Goal: Information Seeking & Learning: Find specific fact

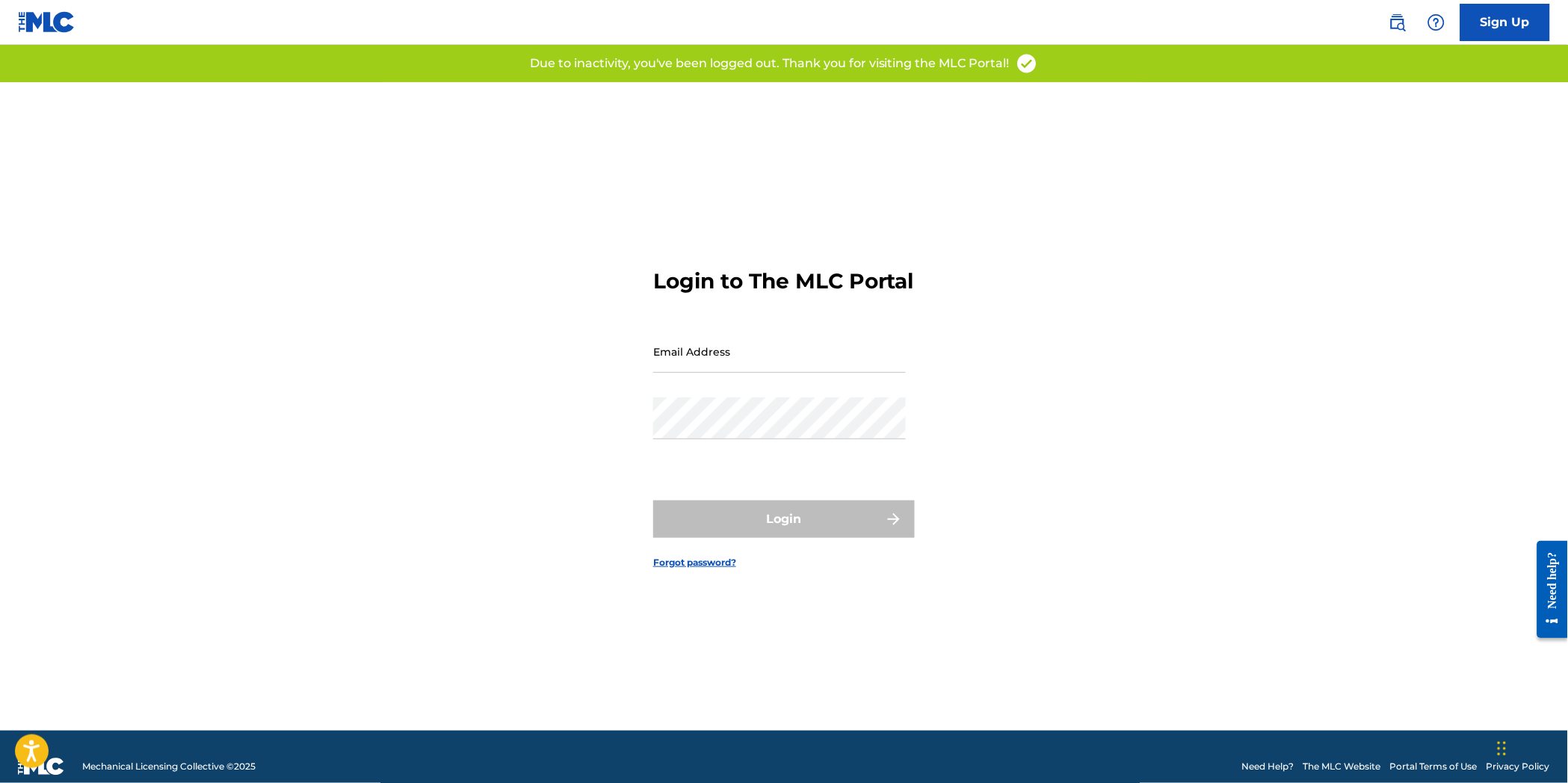
type input "[EMAIL_ADDRESS][DOMAIN_NAME]"
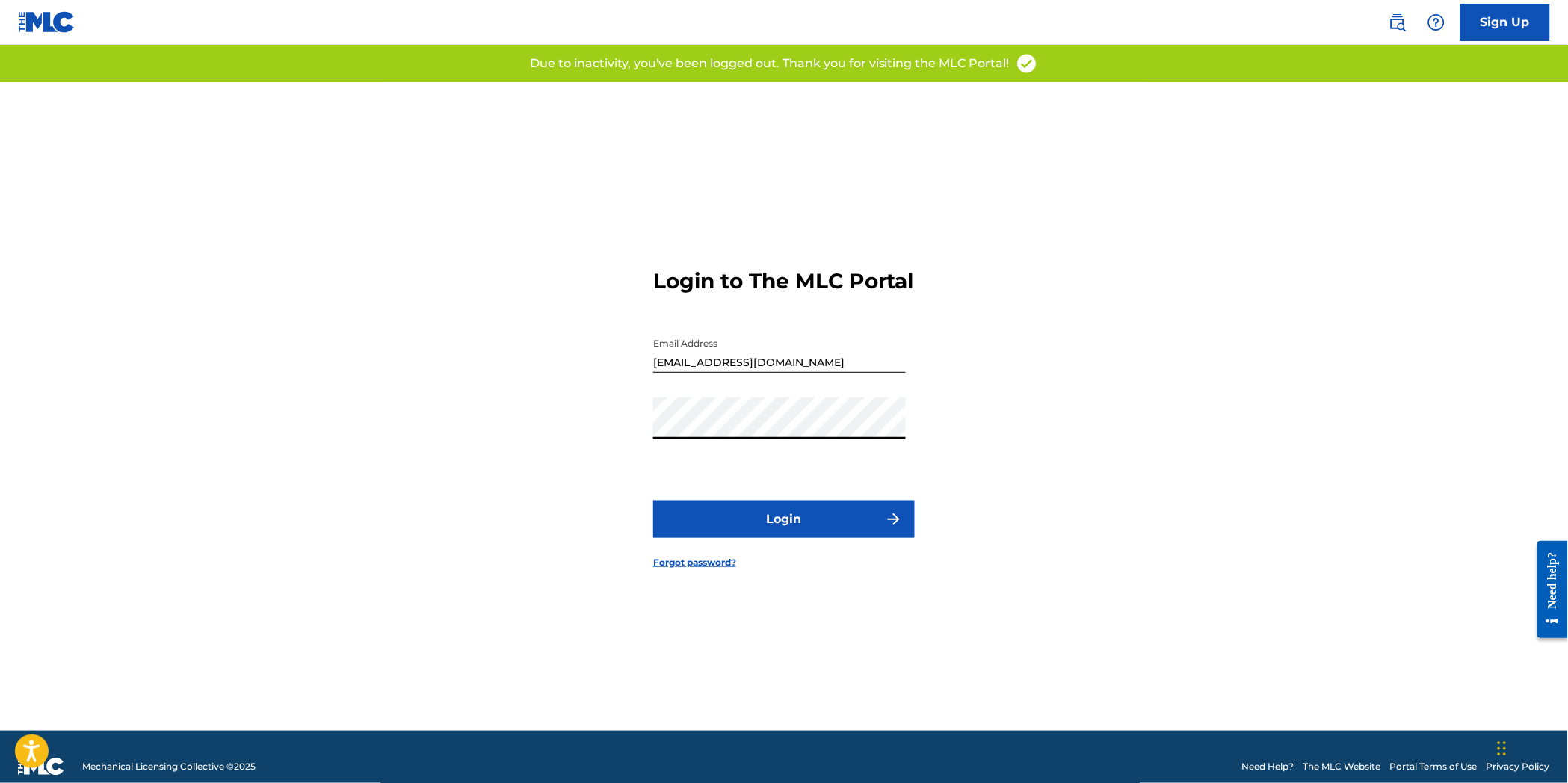
click at [821, 538] on button "Login" at bounding box center [783, 519] width 262 height 38
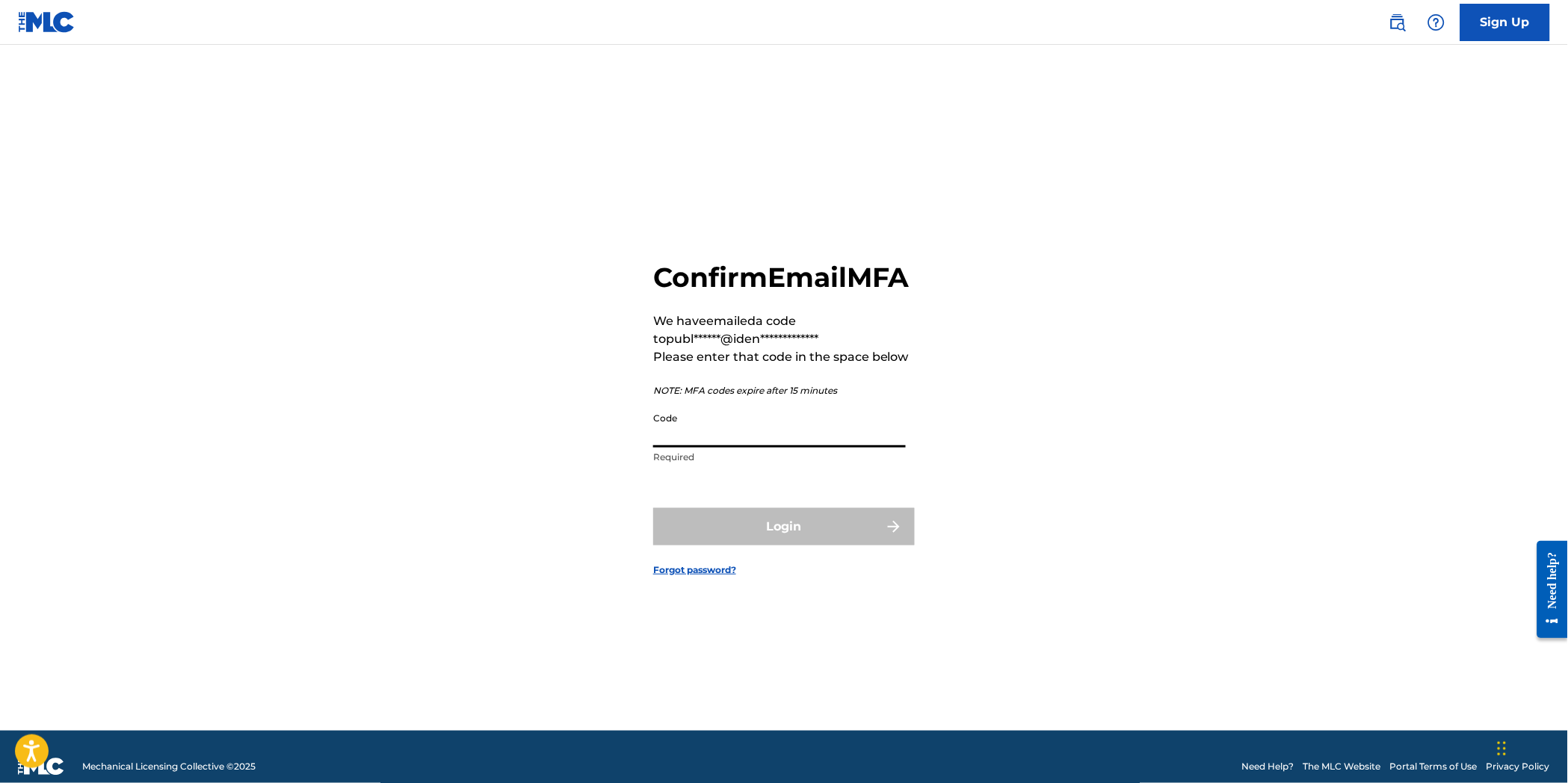
click at [693, 447] on input "Code" at bounding box center [779, 426] width 253 height 42
paste input "998130"
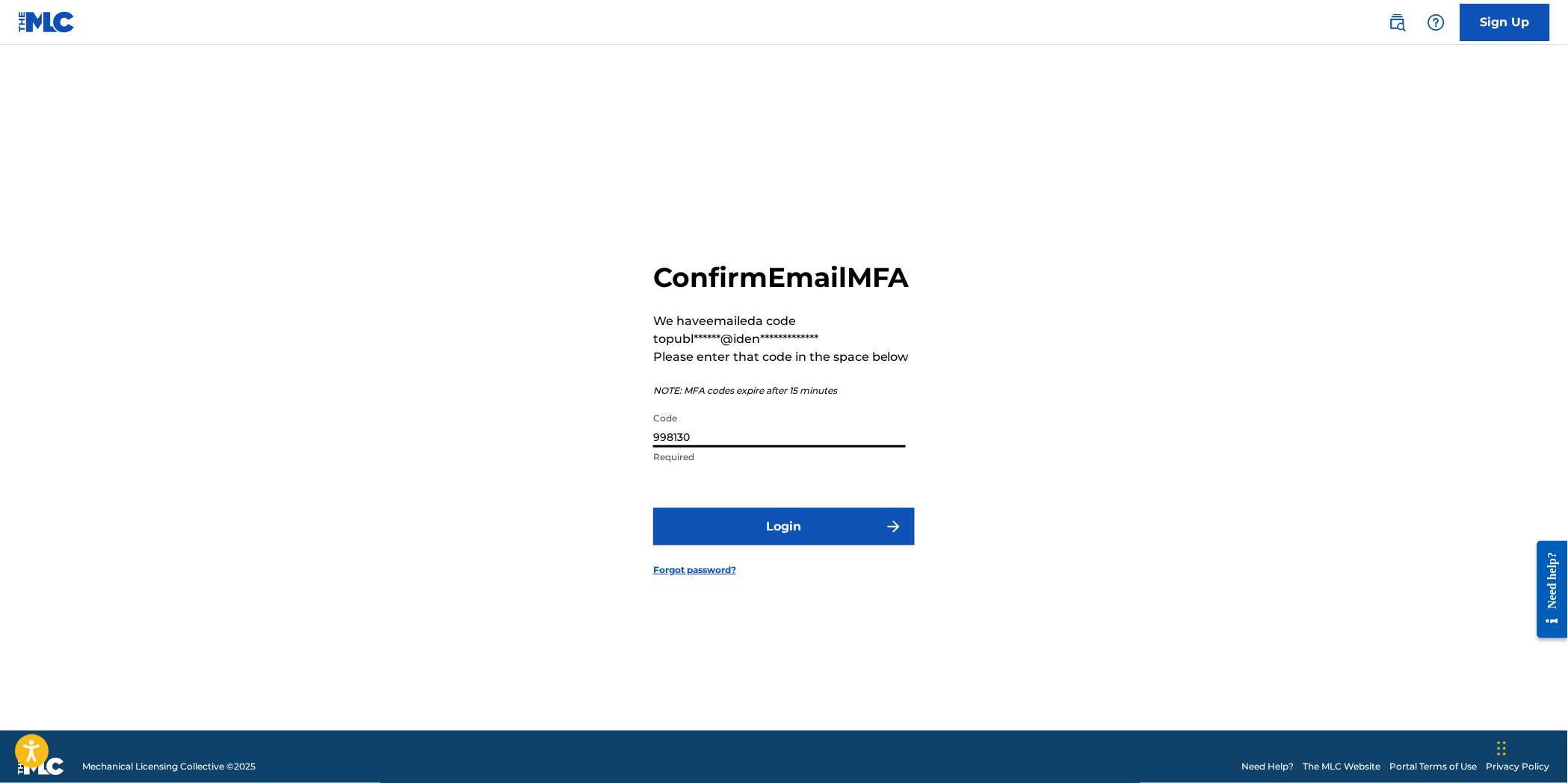
type input "998130"
click at [794, 542] on button "Login" at bounding box center [783, 526] width 262 height 38
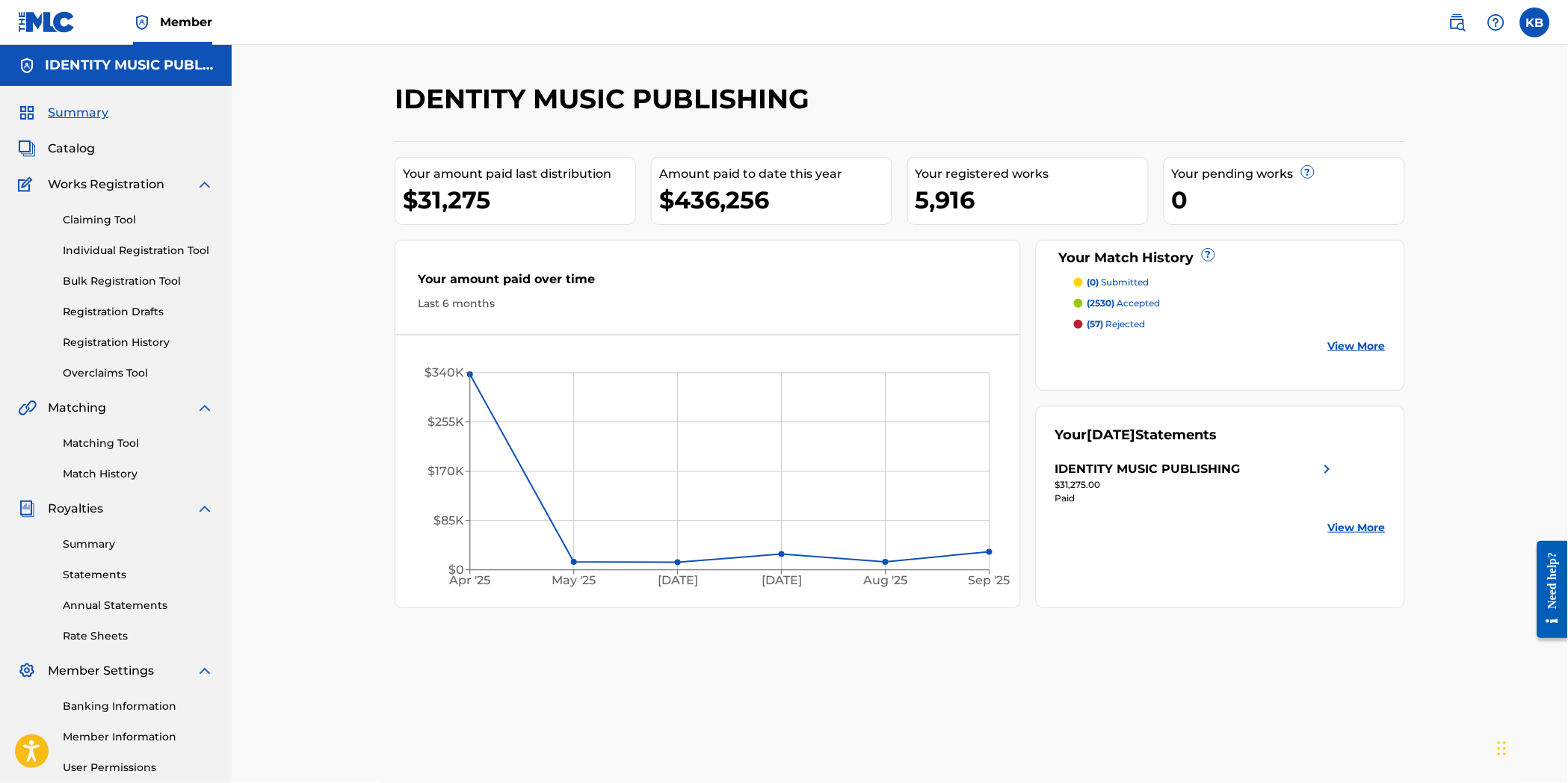
drag, startPoint x: 1455, startPoint y: 28, endPoint x: 1397, endPoint y: 23, distance: 58.2
click at [1455, 28] on img at bounding box center [1457, 22] width 18 height 18
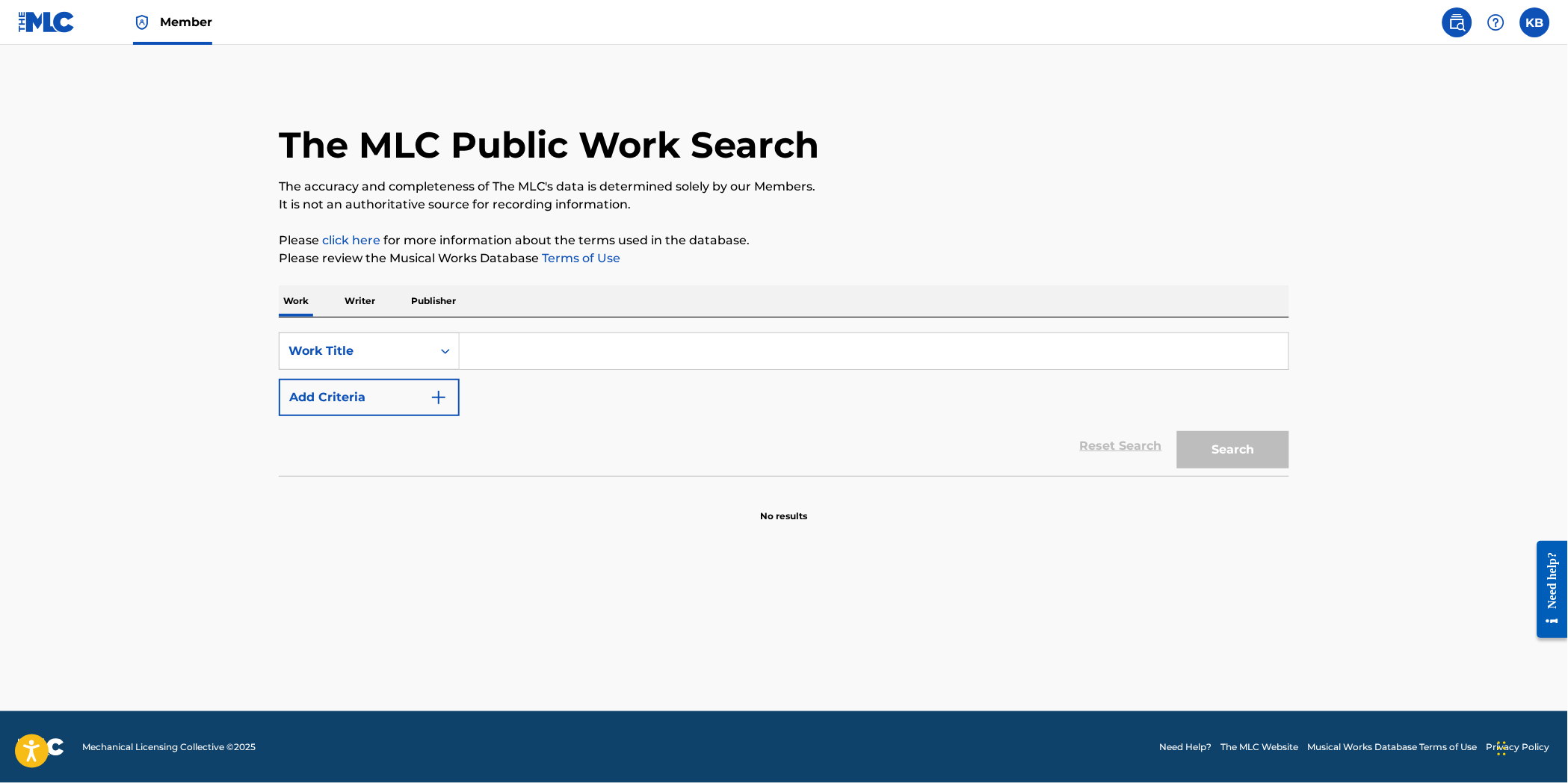
click at [497, 334] on input "Search Form" at bounding box center [874, 350] width 828 height 36
paste input "[MEDICAL_DATA]"
type input "[MEDICAL_DATA]"
click at [1252, 455] on button "Search" at bounding box center [1233, 450] width 112 height 38
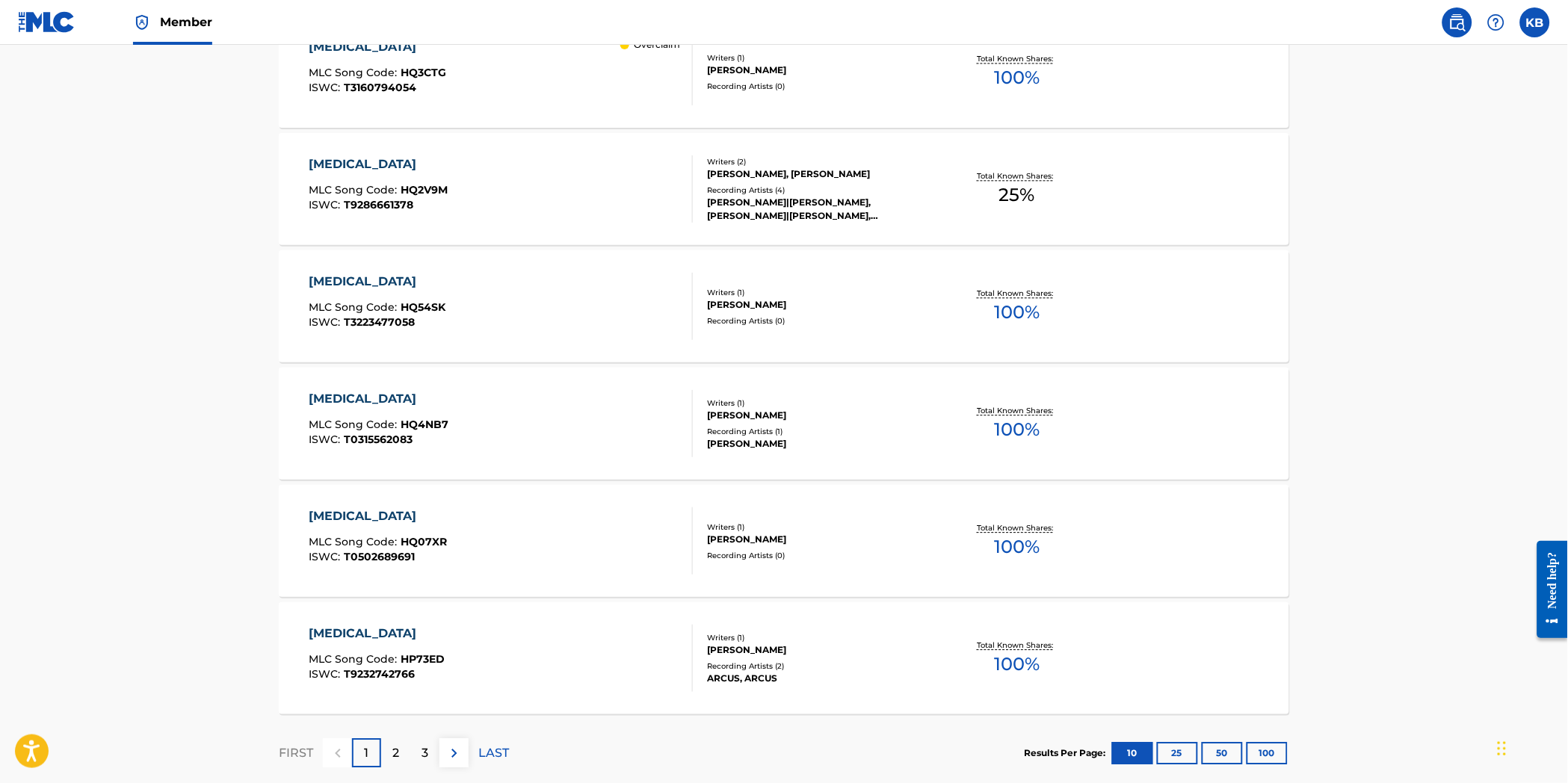
scroll to position [996, 0]
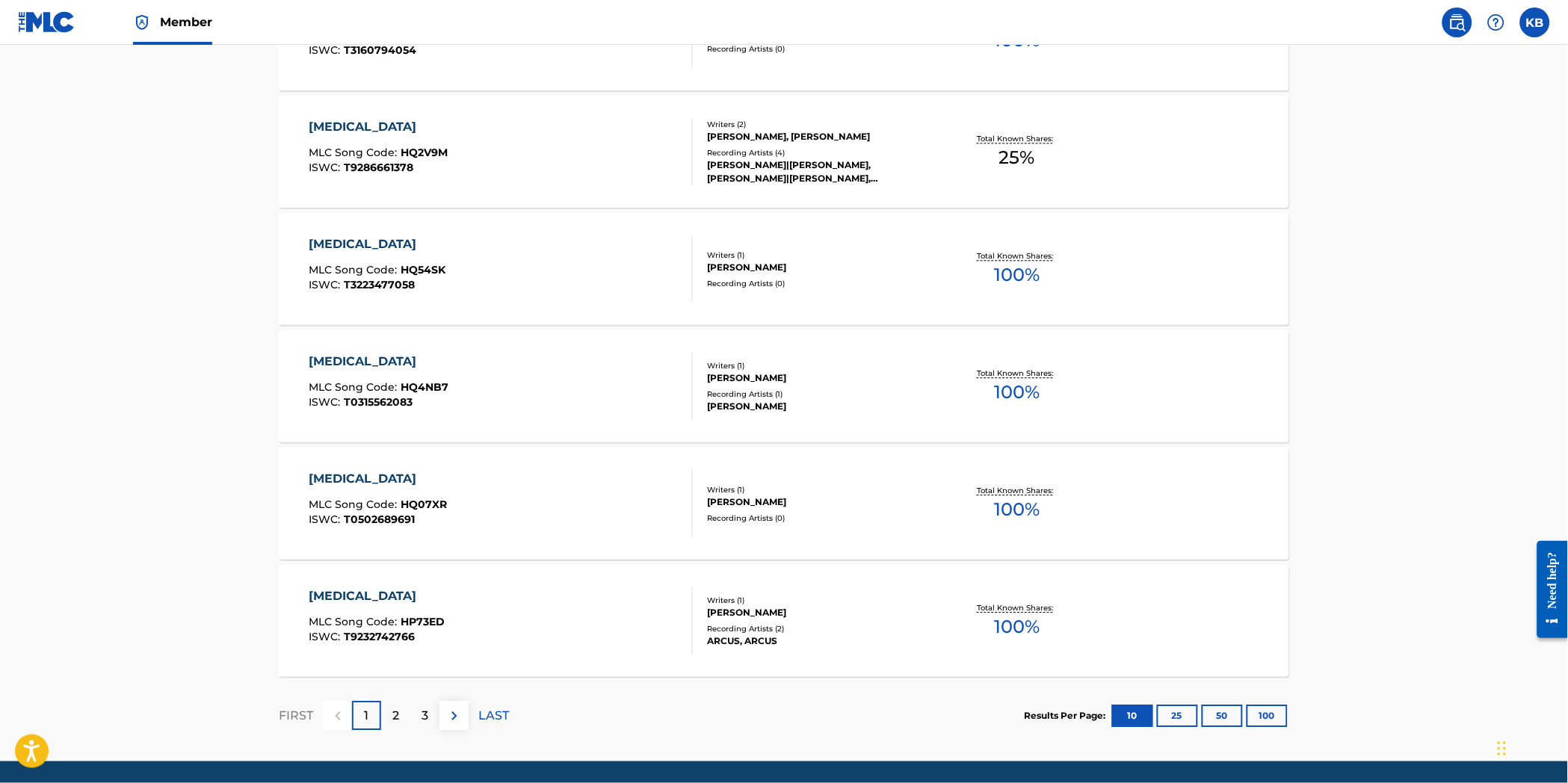
click at [402, 722] on div "2" at bounding box center [396, 715] width 29 height 29
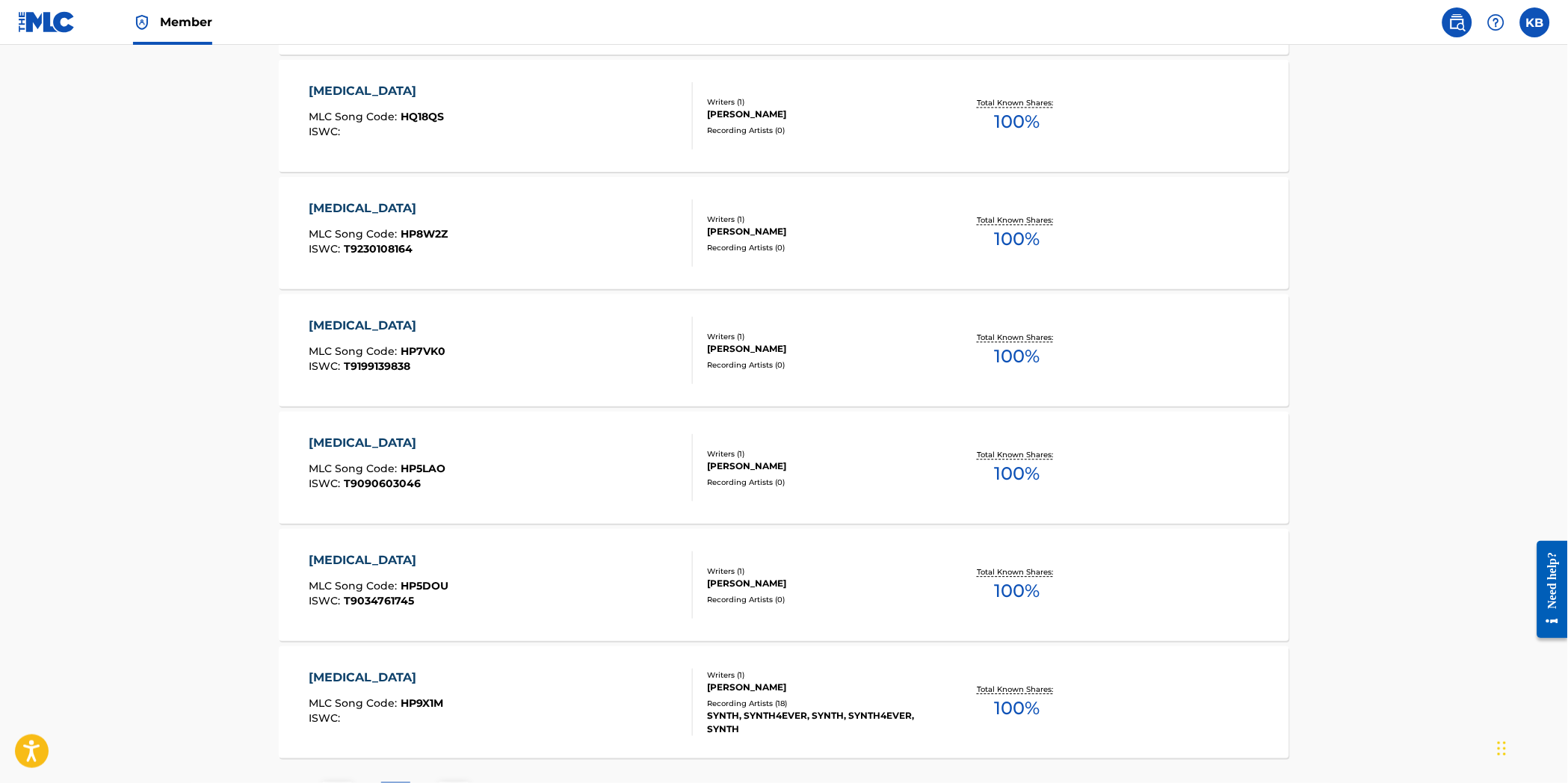
scroll to position [913, 0]
click at [742, 652] on div "The MLC Public Work Search The accuracy and completeness of The MLC's data is d…" at bounding box center [784, 3] width 1047 height 1668
click at [560, 537] on div "[MEDICAL_DATA] MLC Song Code : HP5DOU ISWC : T9034761745 Writers ( 1 ) [PERSON_…" at bounding box center [784, 587] width 1010 height 112
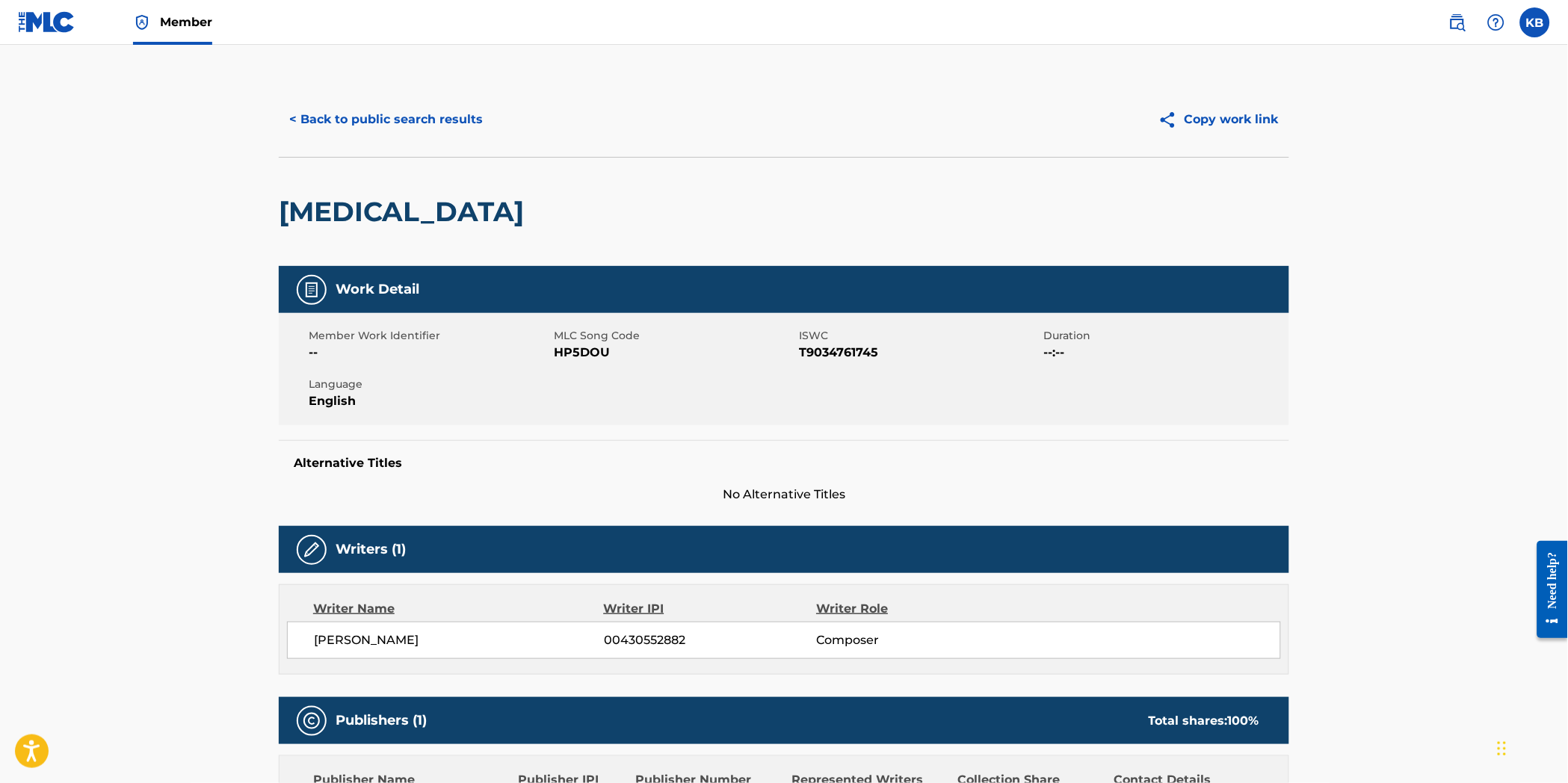
click at [408, 109] on button "< Back to public search results" at bounding box center [386, 119] width 214 height 38
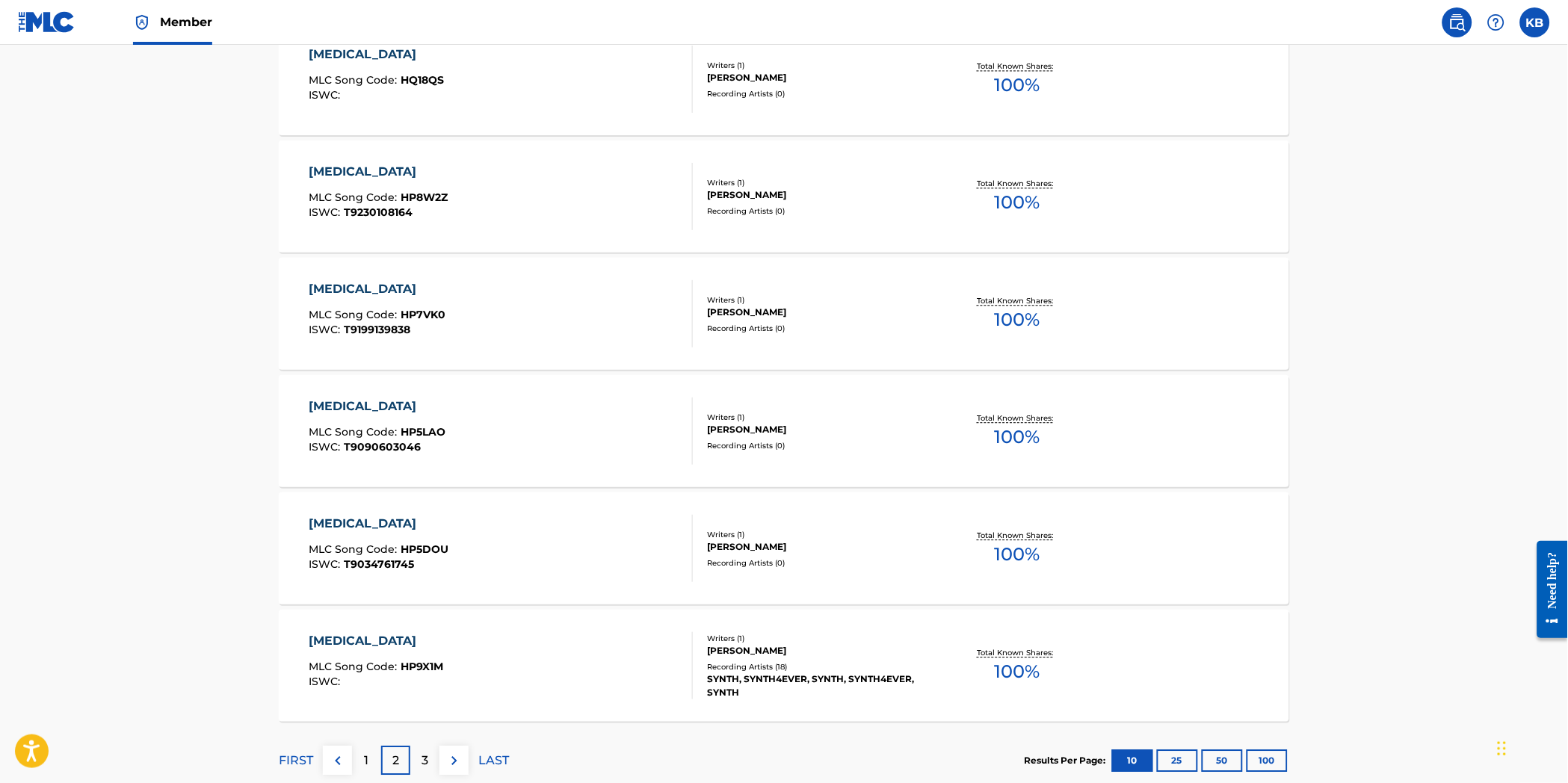
scroll to position [1045, 0]
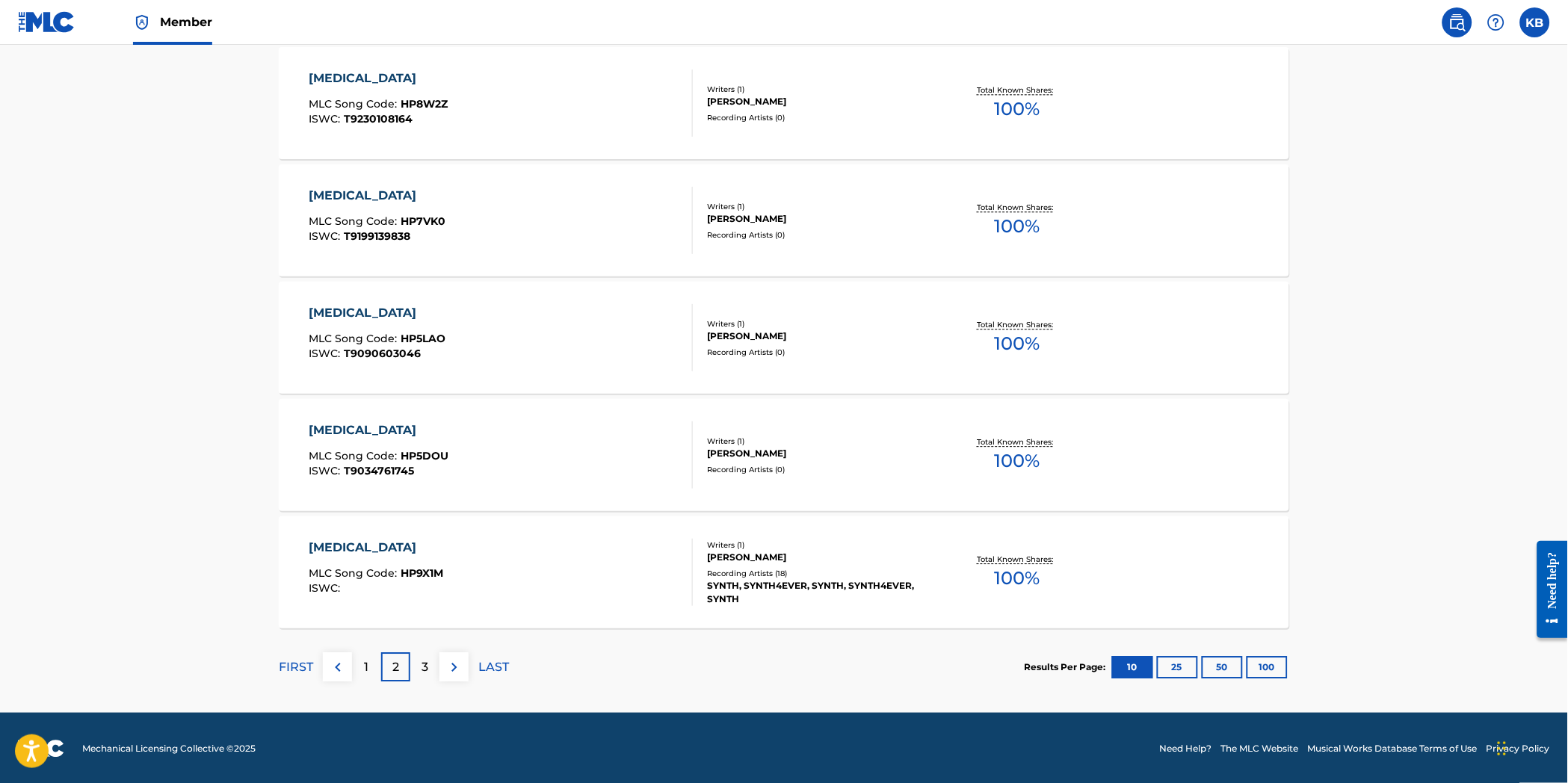
click at [414, 663] on div "3" at bounding box center [425, 667] width 29 height 29
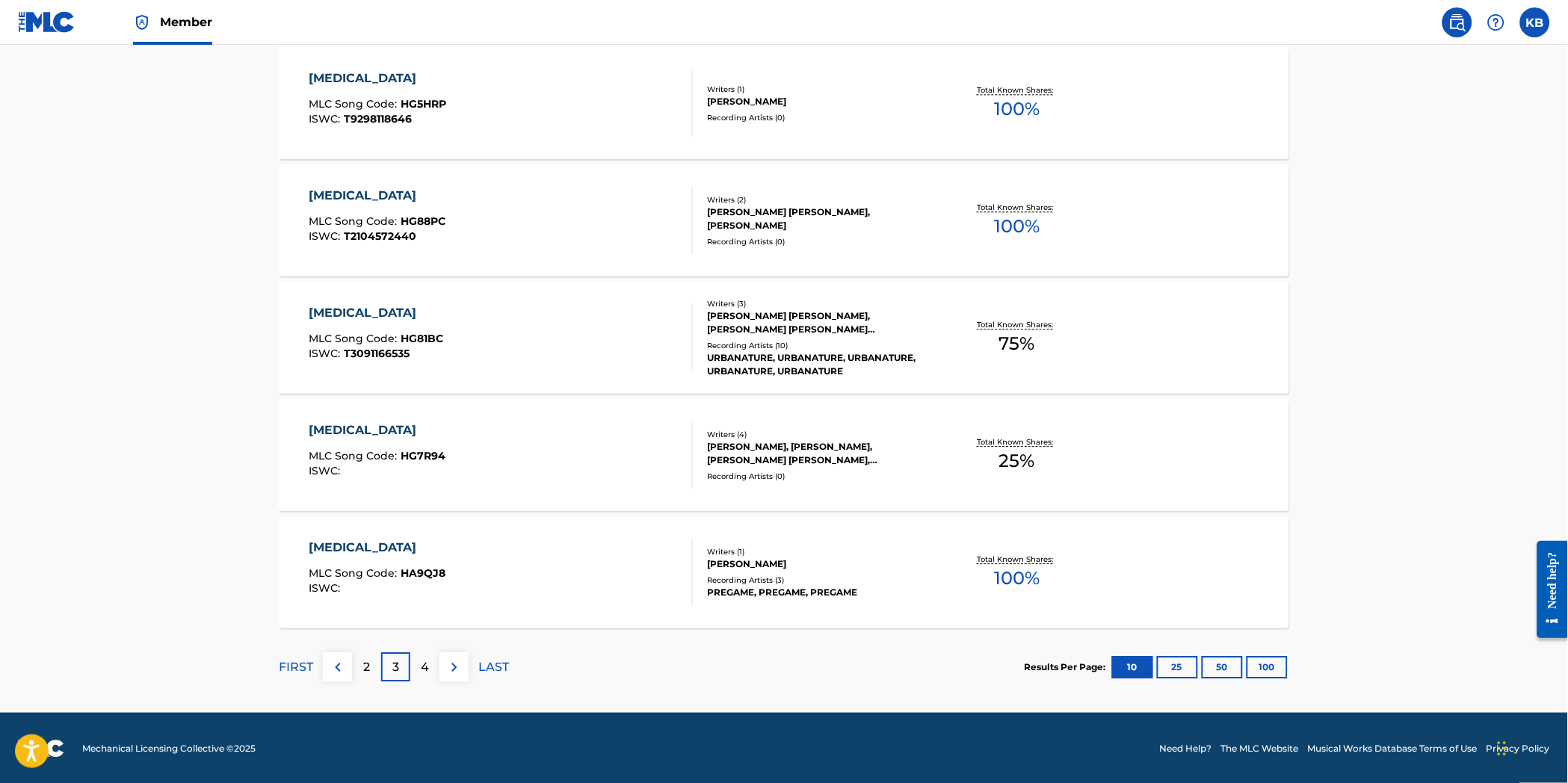
click at [431, 666] on div "4" at bounding box center [425, 667] width 29 height 29
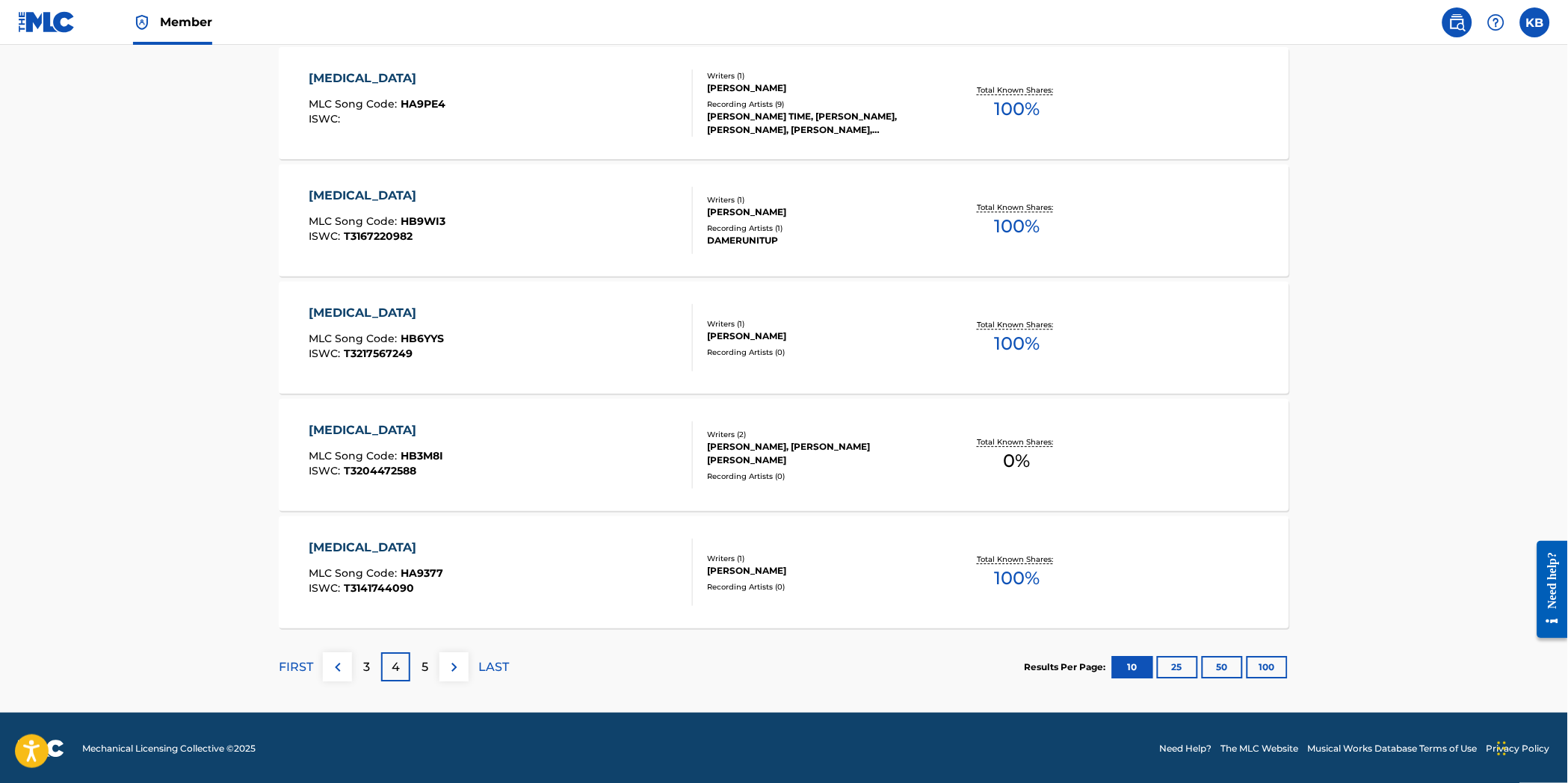
click at [434, 663] on div "5" at bounding box center [425, 667] width 29 height 29
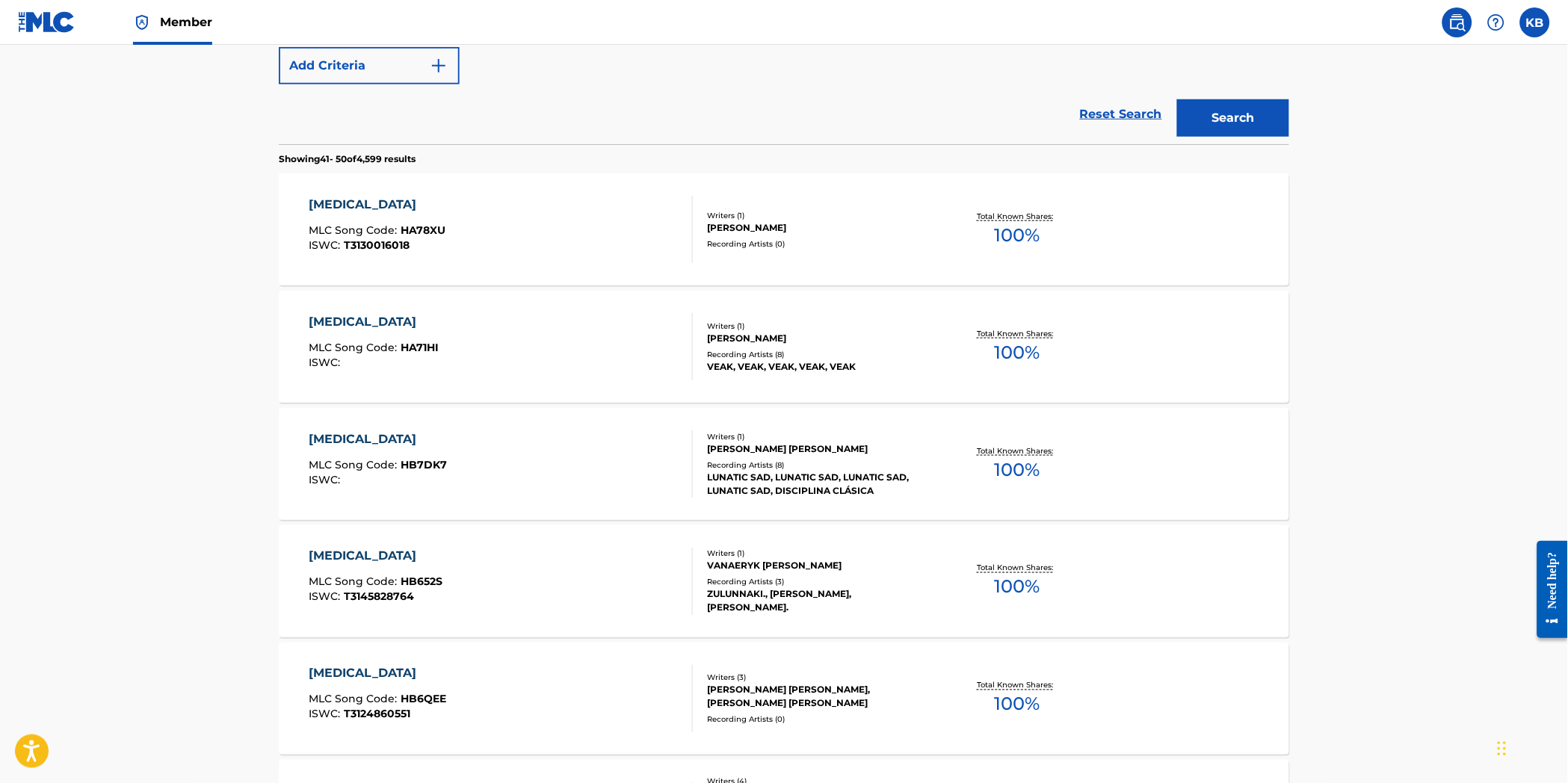
scroll to position [0, 0]
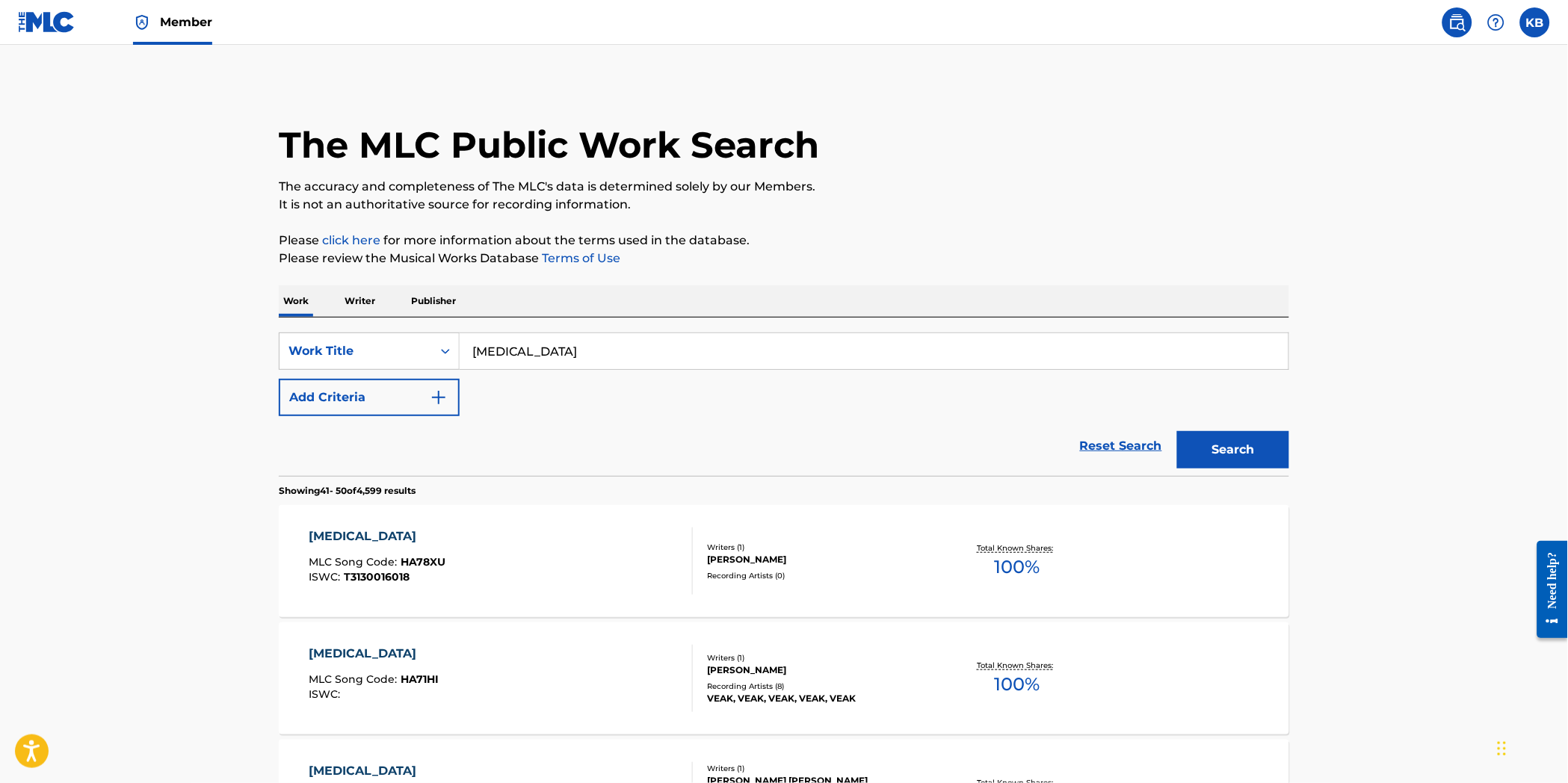
click at [356, 391] on button "Add Criteria" at bounding box center [369, 397] width 181 height 38
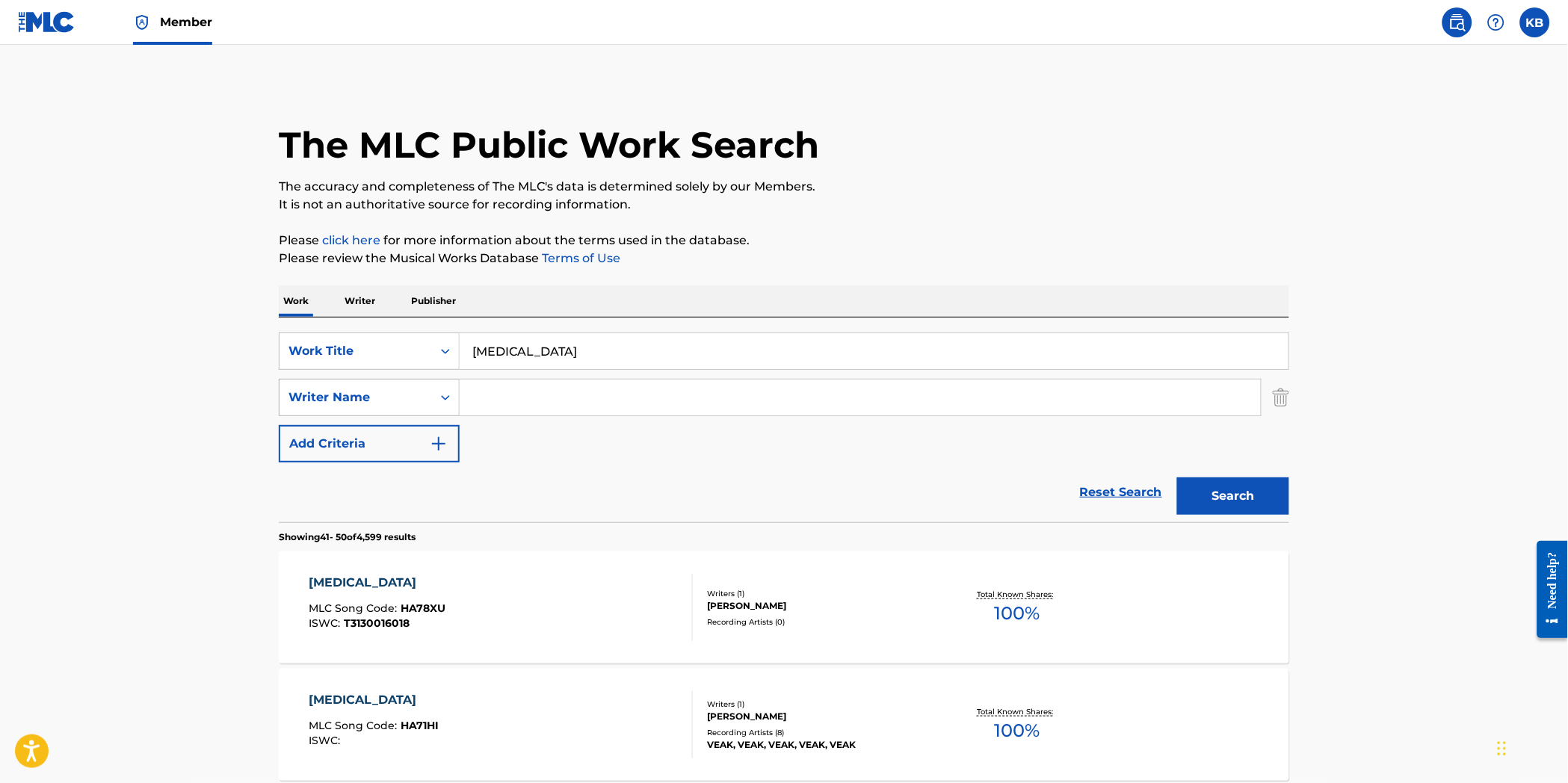
click at [350, 392] on div "Writer Name" at bounding box center [355, 397] width 134 height 18
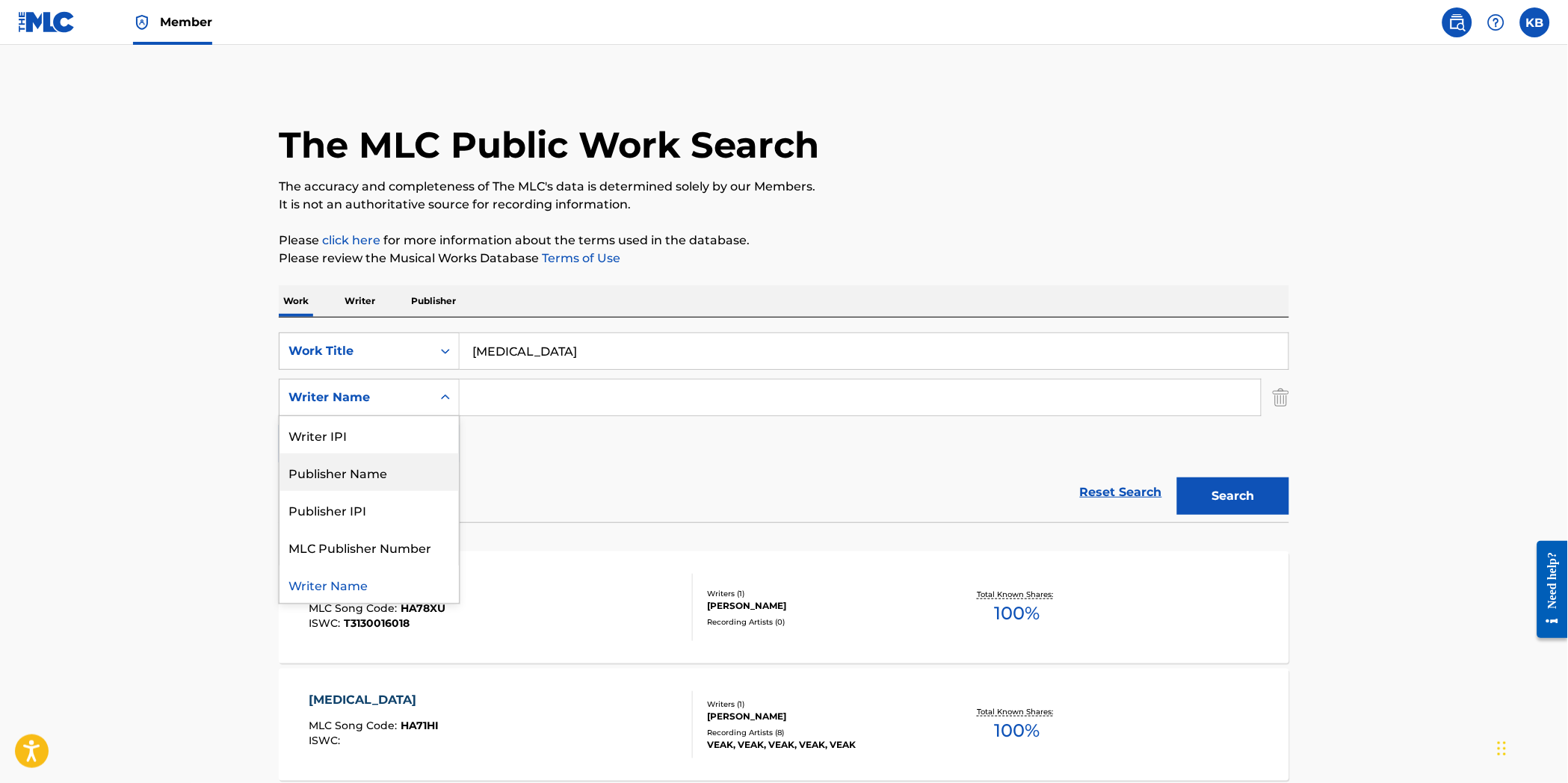
drag, startPoint x: 598, startPoint y: 473, endPoint x: 498, endPoint y: 439, distance: 105.6
click at [596, 469] on div "Reset Search Search" at bounding box center [784, 492] width 1010 height 60
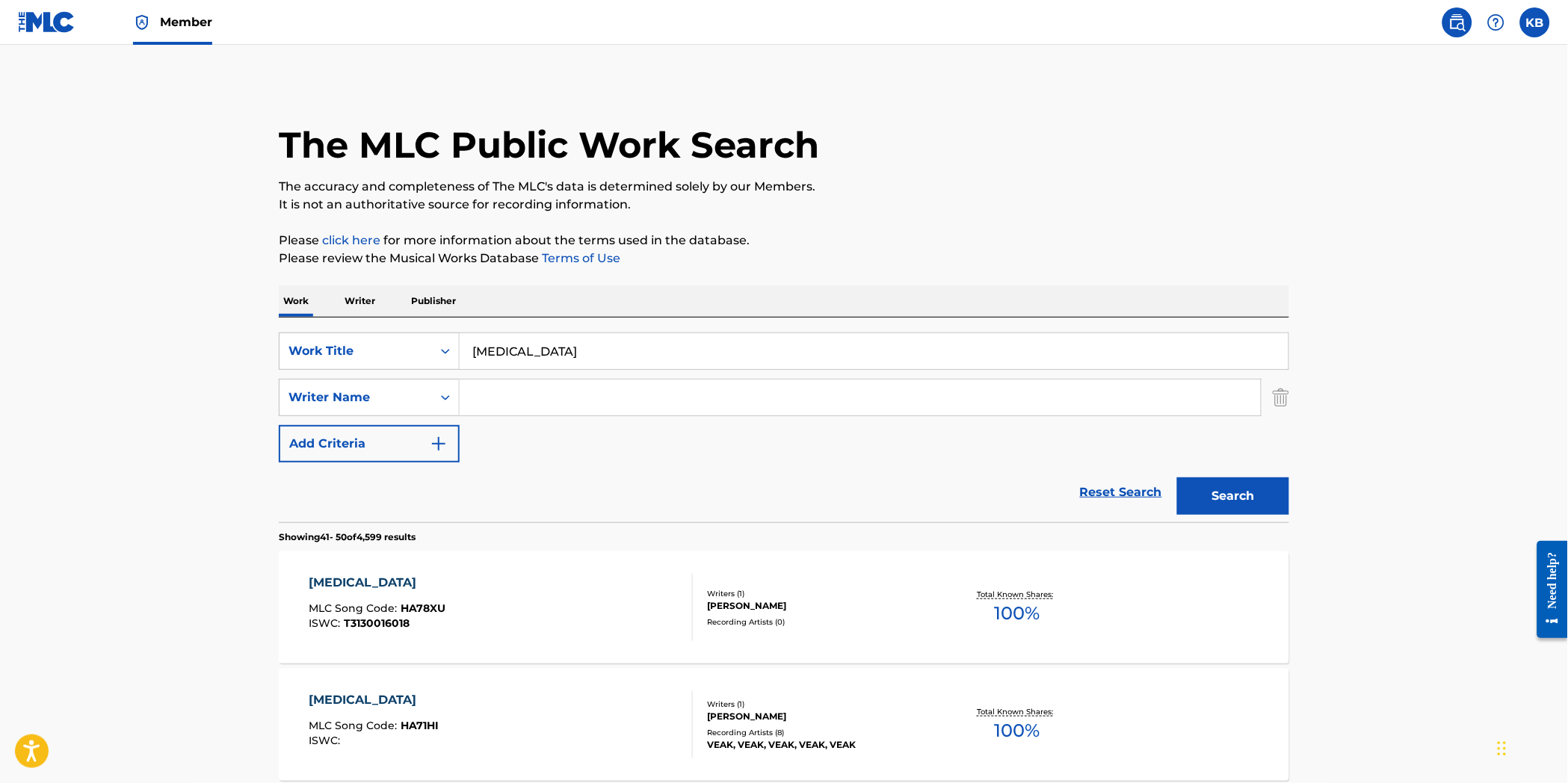
click at [1277, 392] on img "Search Form" at bounding box center [1280, 397] width 16 height 38
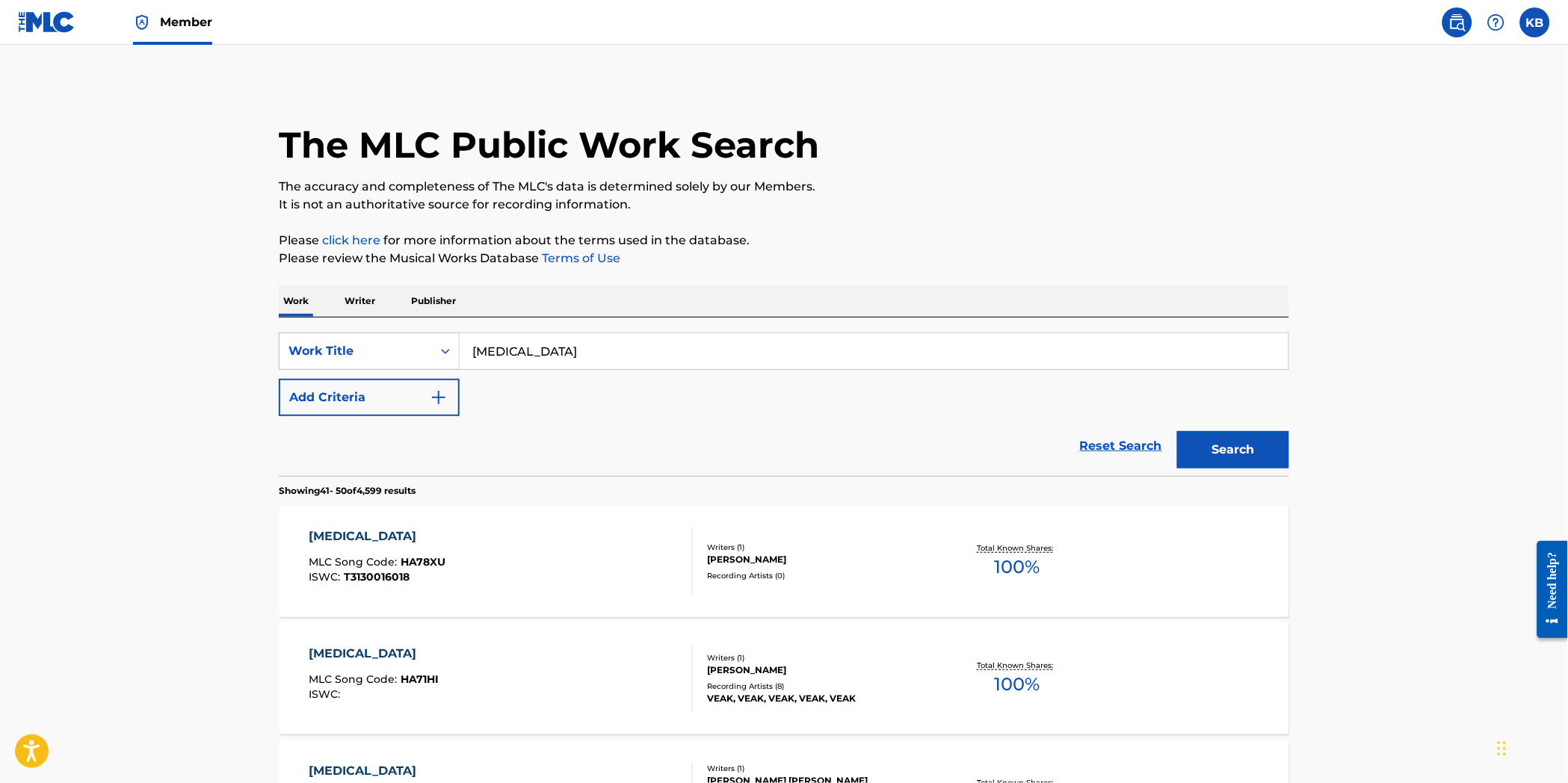
drag, startPoint x: 707, startPoint y: 454, endPoint x: 719, endPoint y: 454, distance: 12.0
click at [706, 454] on div "Reset Search Search" at bounding box center [784, 446] width 1010 height 60
click at [1279, 456] on button "Search" at bounding box center [1233, 450] width 112 height 38
drag, startPoint x: 621, startPoint y: 355, endPoint x: 413, endPoint y: 356, distance: 208.0
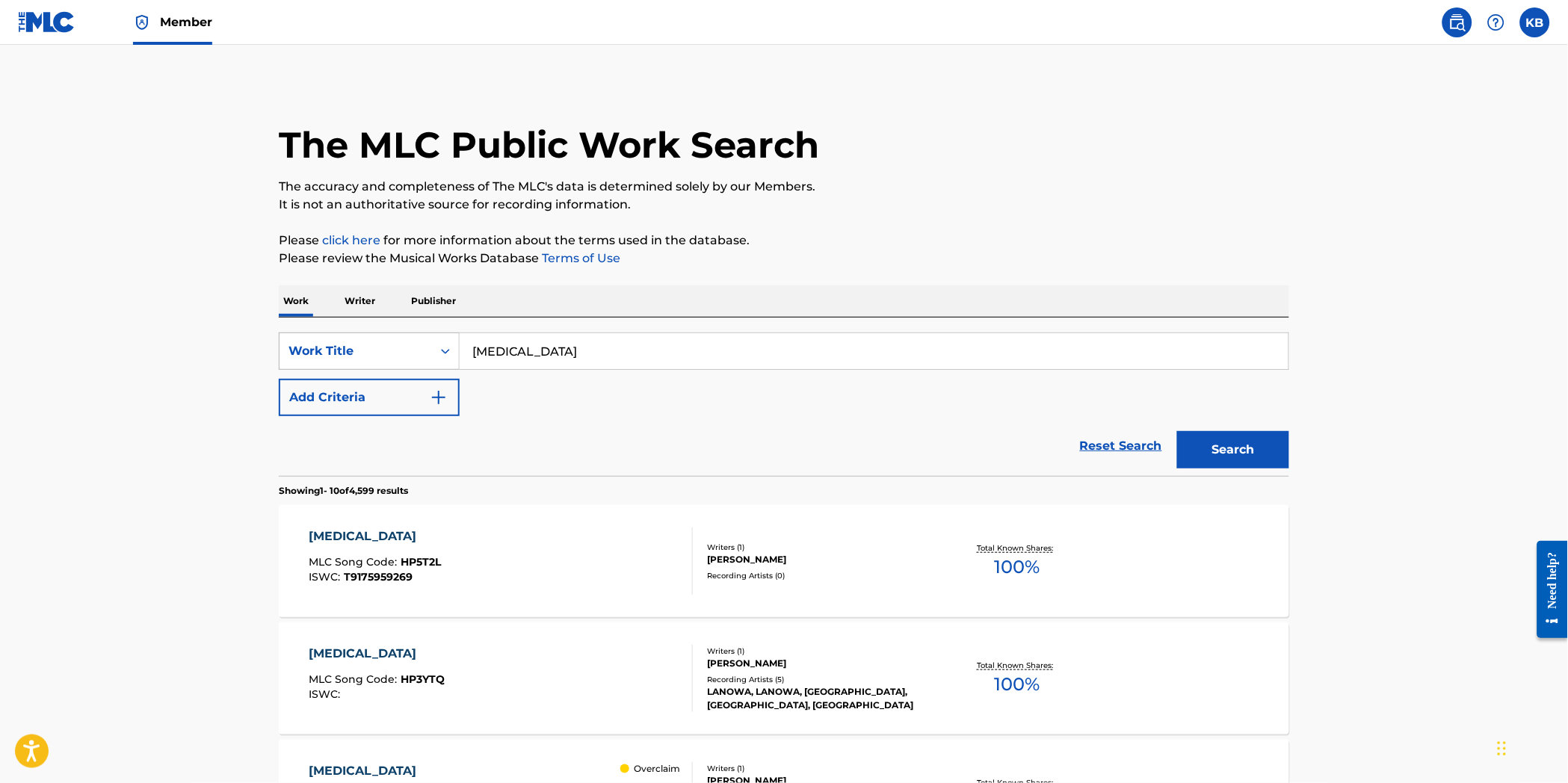
click at [413, 355] on div "SearchWithCriteriada3ee340-b2ba-484b-befc-b929195a3a56 Work Title [MEDICAL_DATA]" at bounding box center [784, 350] width 1010 height 38
click at [346, 351] on div "Work Title" at bounding box center [355, 350] width 134 height 18
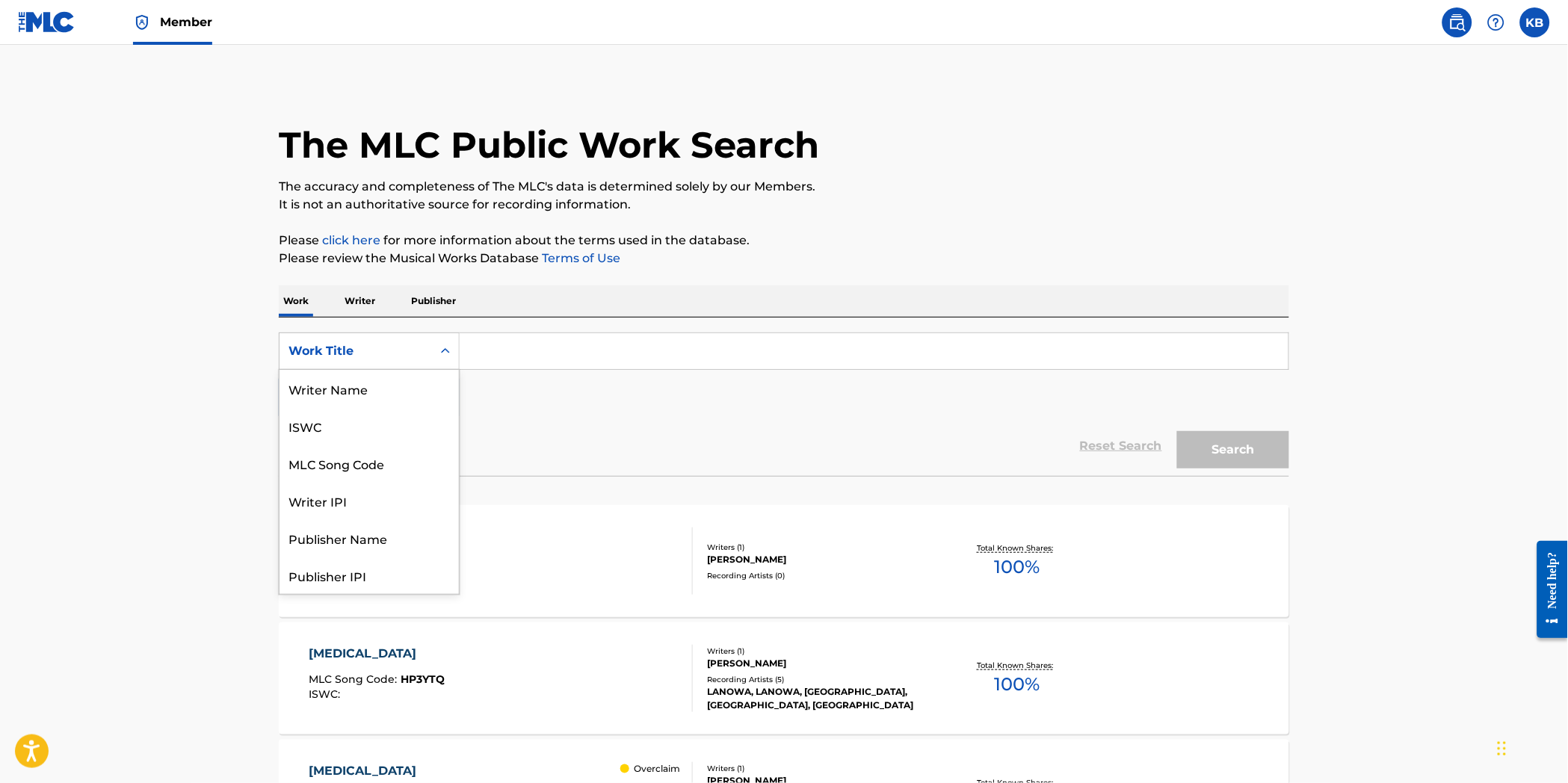
scroll to position [74, 0]
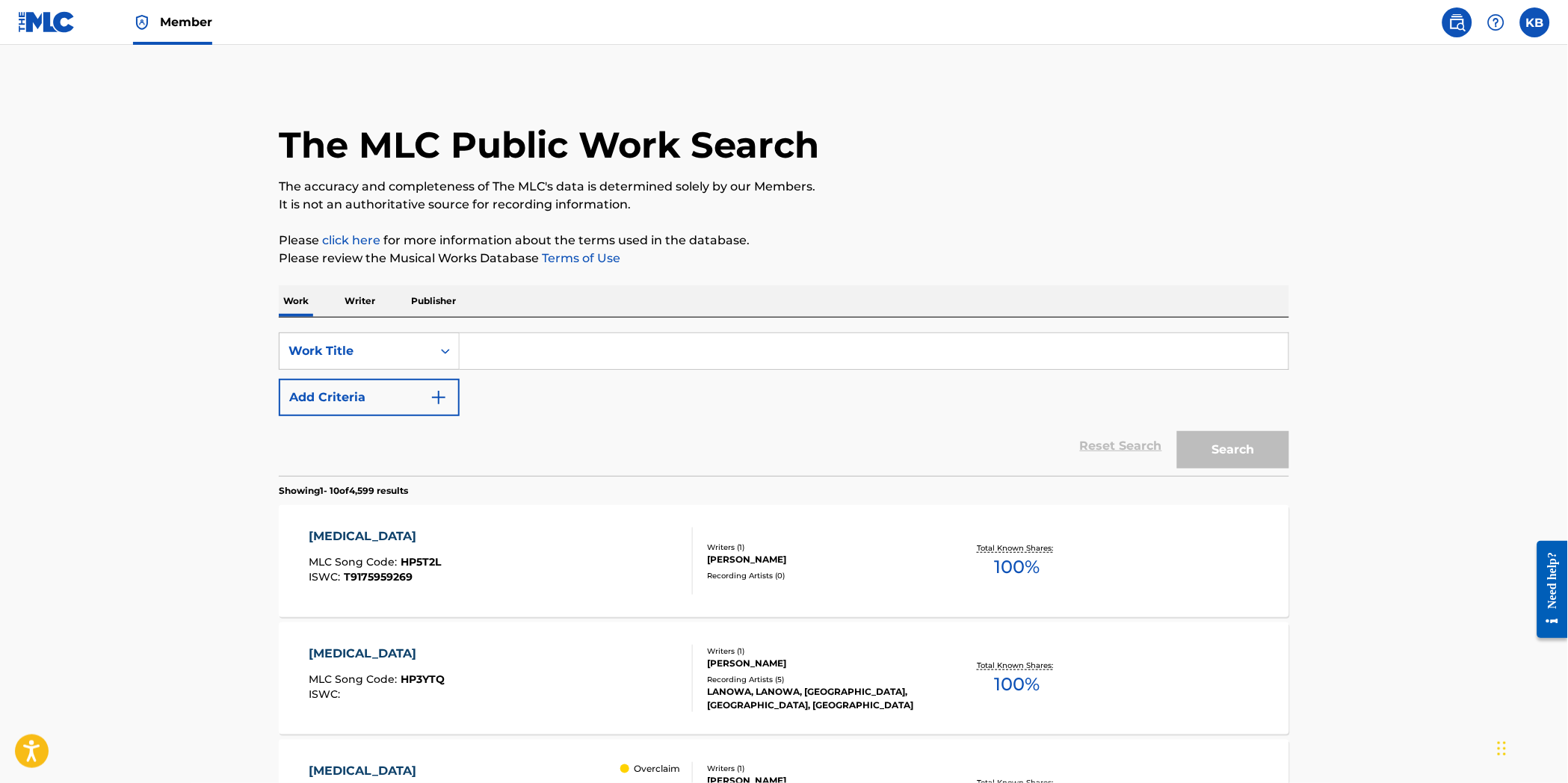
click at [367, 303] on p "Writer" at bounding box center [359, 301] width 40 height 32
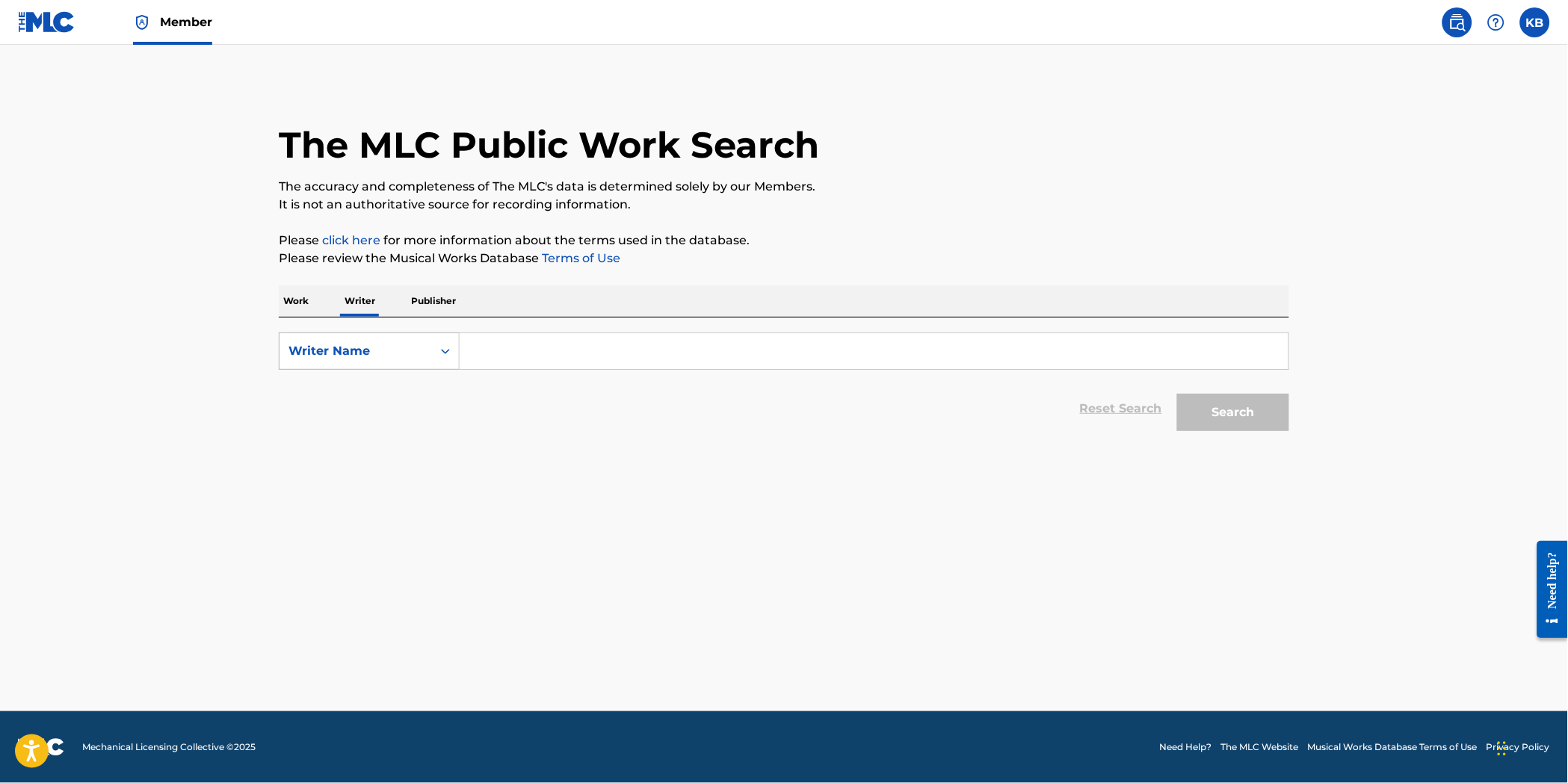
click at [355, 359] on div "Writer Name" at bounding box center [355, 350] width 134 height 18
click at [359, 402] on div "Writer IPI" at bounding box center [369, 388] width 180 height 38
click at [526, 352] on input "Search Form" at bounding box center [874, 350] width 828 height 36
paste input "1297940403"
type input "1297940403"
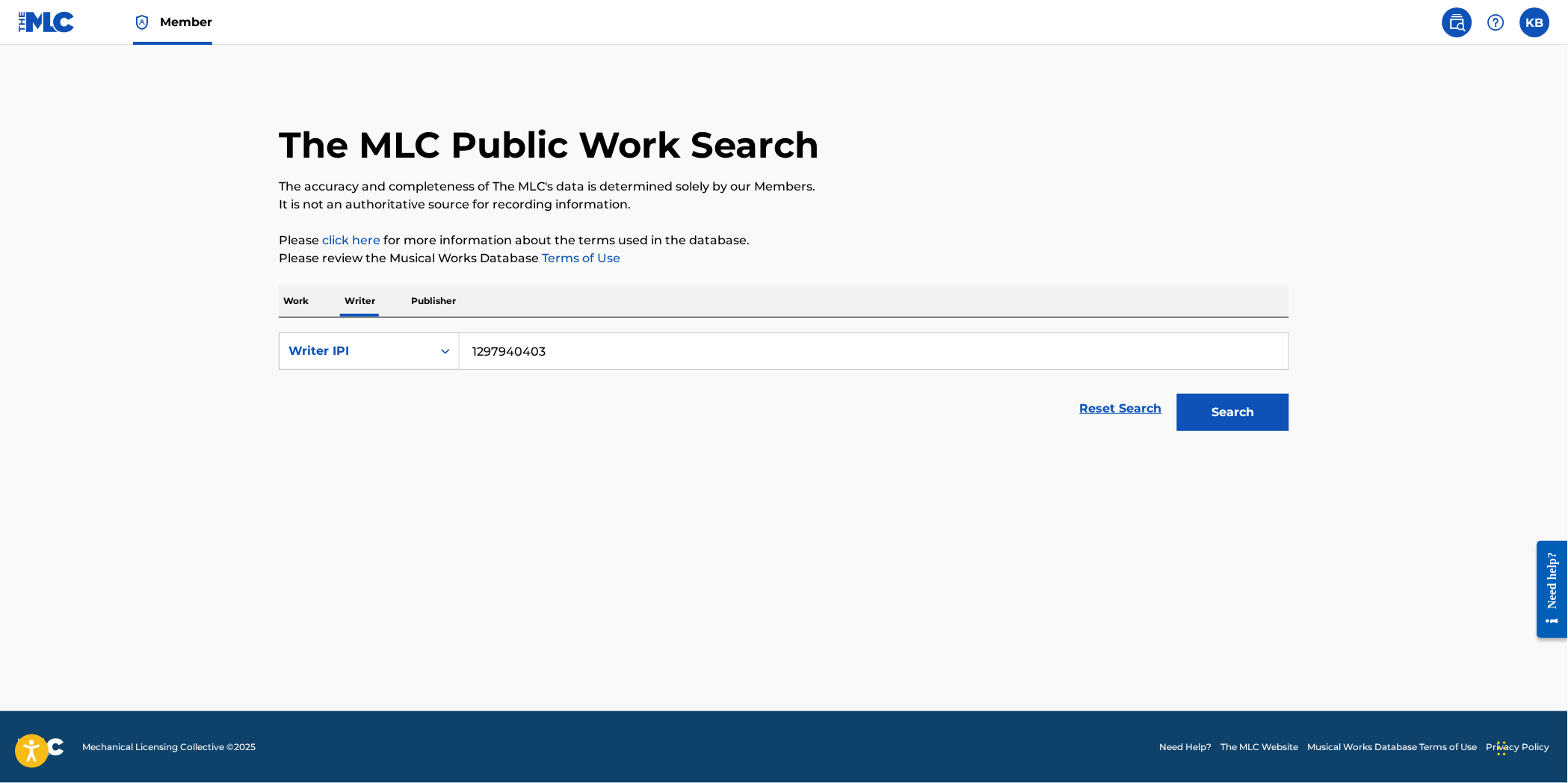
click at [1211, 402] on button "Search" at bounding box center [1233, 412] width 112 height 38
click at [1235, 432] on div "Search" at bounding box center [1229, 408] width 120 height 60
click at [1235, 424] on button "Search" at bounding box center [1233, 412] width 112 height 38
